Goal: Task Accomplishment & Management: Manage account settings

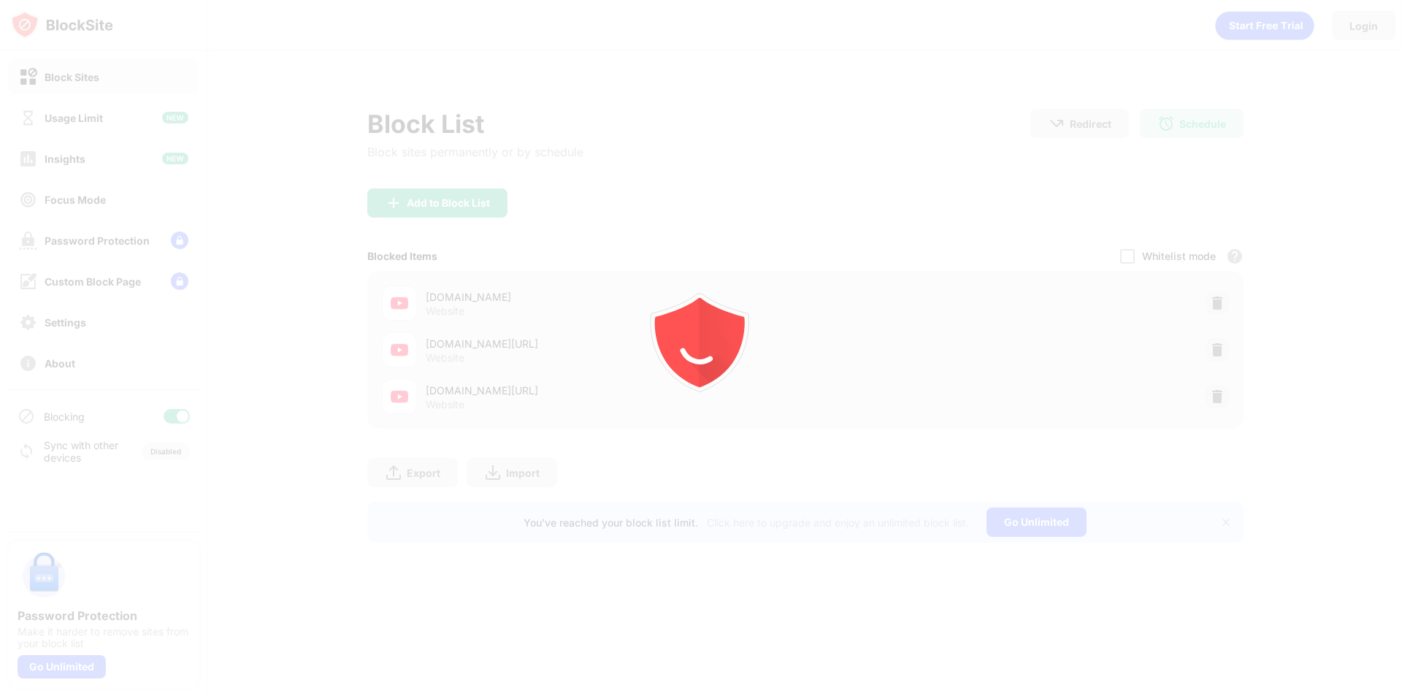
click at [1107, 133] on div at bounding box center [701, 348] width 1402 height 696
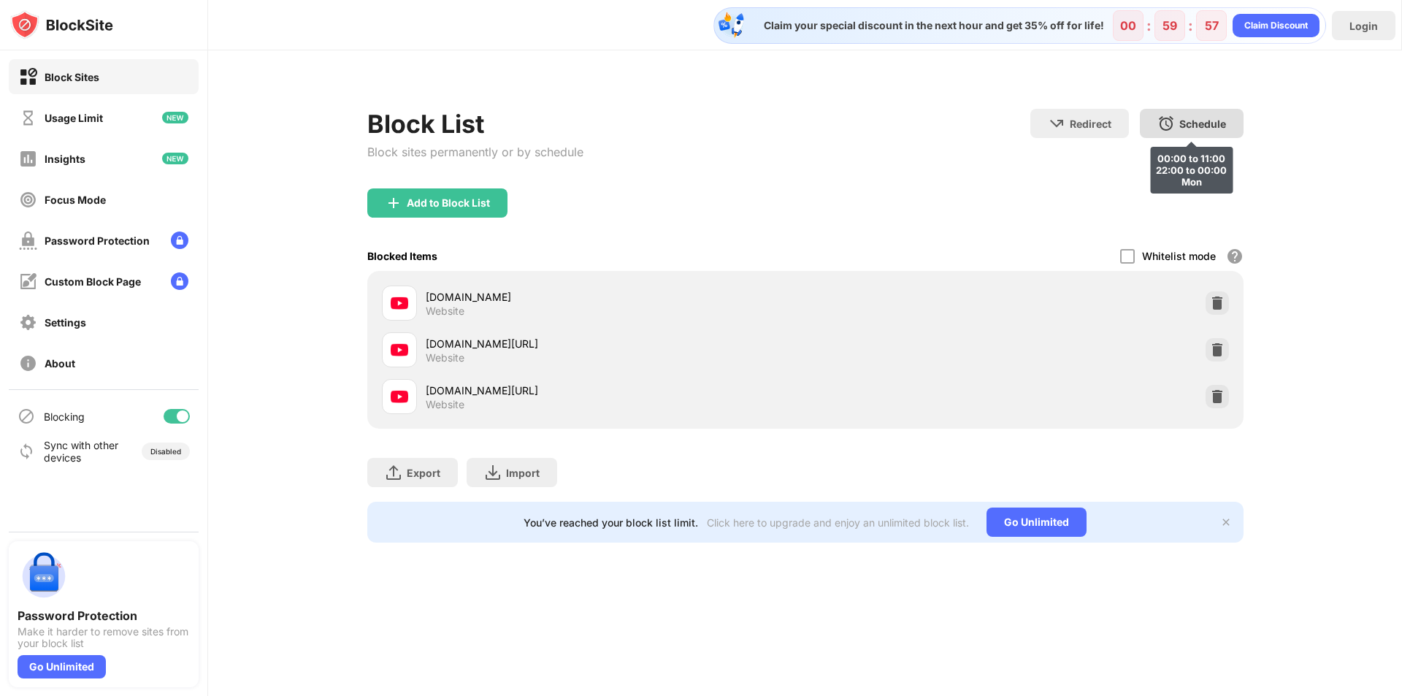
click at [1169, 121] on img at bounding box center [1166, 124] width 18 height 18
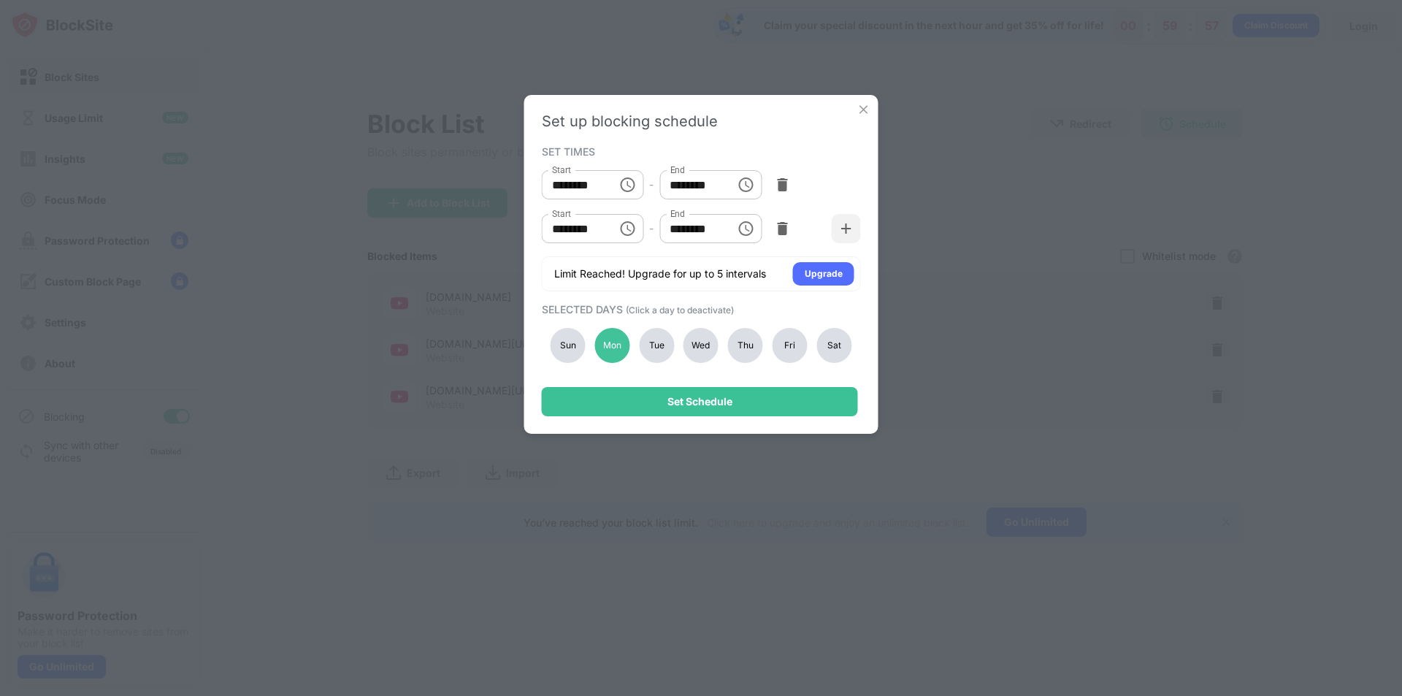
type input "********"
click at [569, 344] on div "Sun" at bounding box center [567, 345] width 35 height 35
drag, startPoint x: 599, startPoint y: 344, endPoint x: 615, endPoint y: 367, distance: 28.4
click at [600, 344] on div "Mon" at bounding box center [611, 345] width 35 height 35
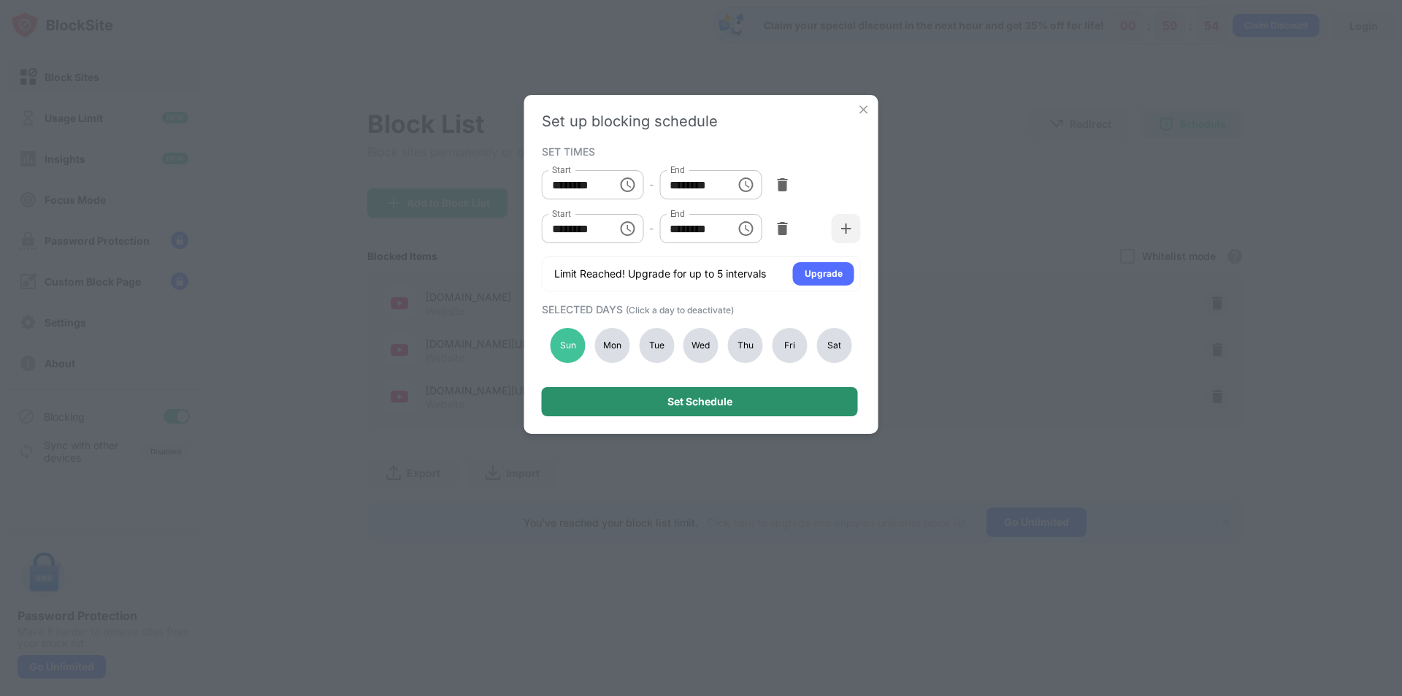
drag, startPoint x: 637, startPoint y: 400, endPoint x: 632, endPoint y: 358, distance: 42.0
click at [636, 397] on div "Set Schedule" at bounding box center [700, 401] width 316 height 29
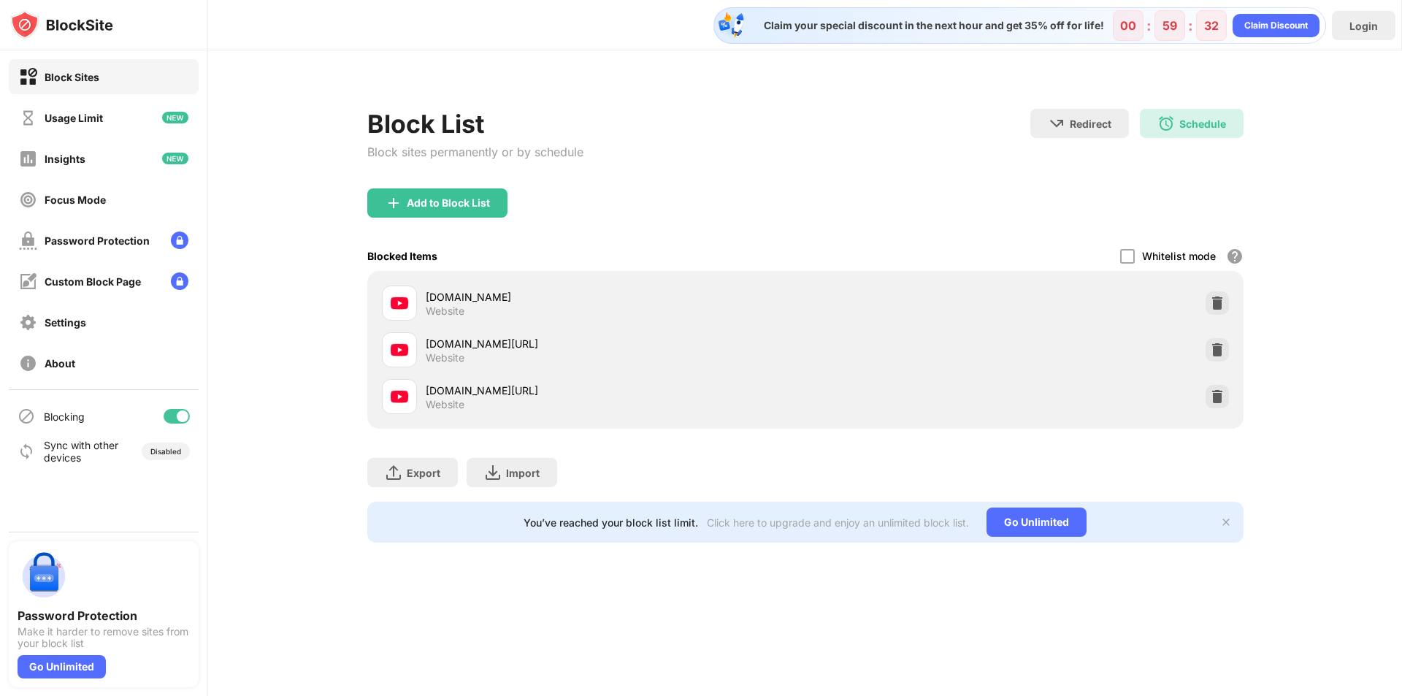
click at [1194, 123] on div "Schedule" at bounding box center [1202, 124] width 47 height 12
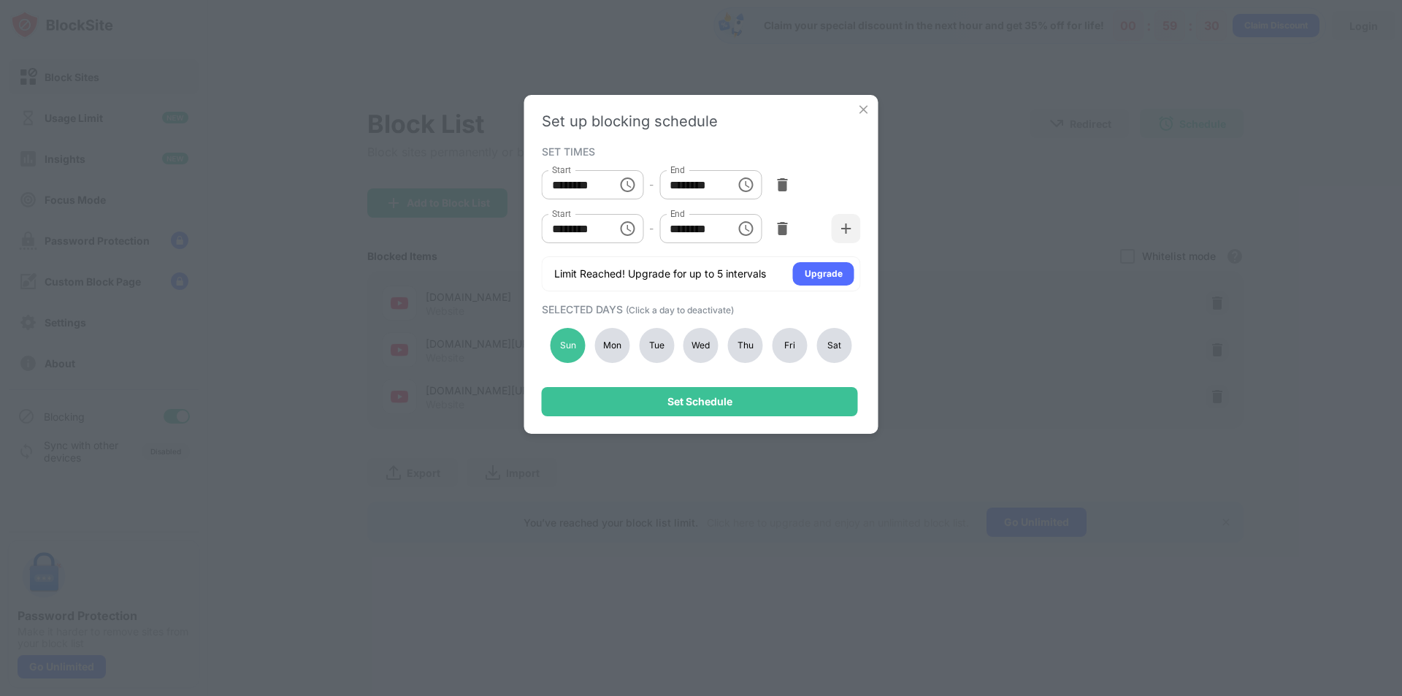
click at [842, 344] on div "Sat" at bounding box center [833, 345] width 35 height 35
click at [579, 344] on div "Sun" at bounding box center [567, 345] width 35 height 35
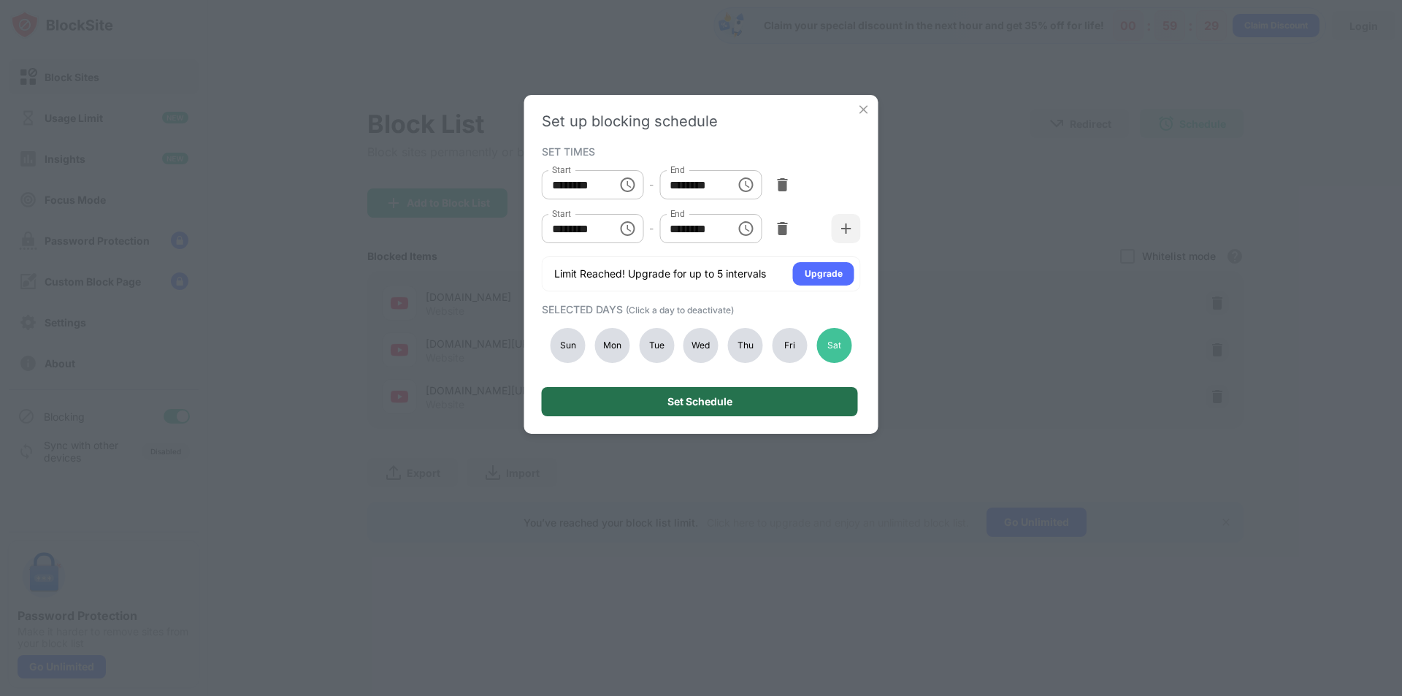
click at [620, 407] on div "Set Schedule" at bounding box center [700, 401] width 316 height 29
